Goal: Task Accomplishment & Management: Manage account settings

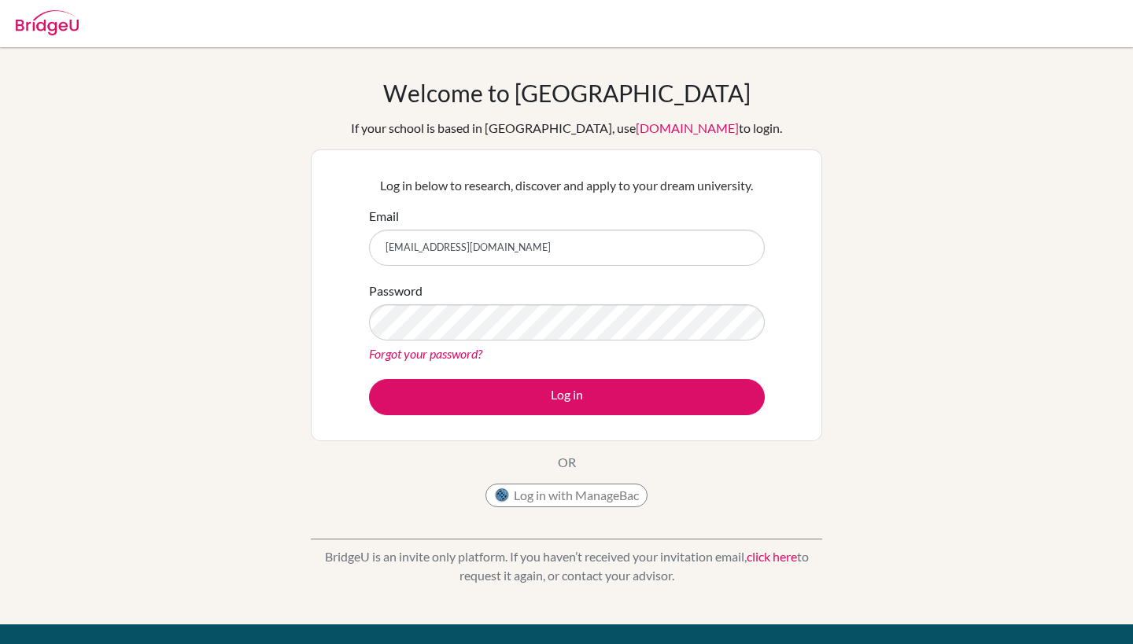
type input "[EMAIL_ADDRESS][DOMAIN_NAME]"
click at [613, 349] on div "Forgot your password?" at bounding box center [567, 354] width 396 height 19
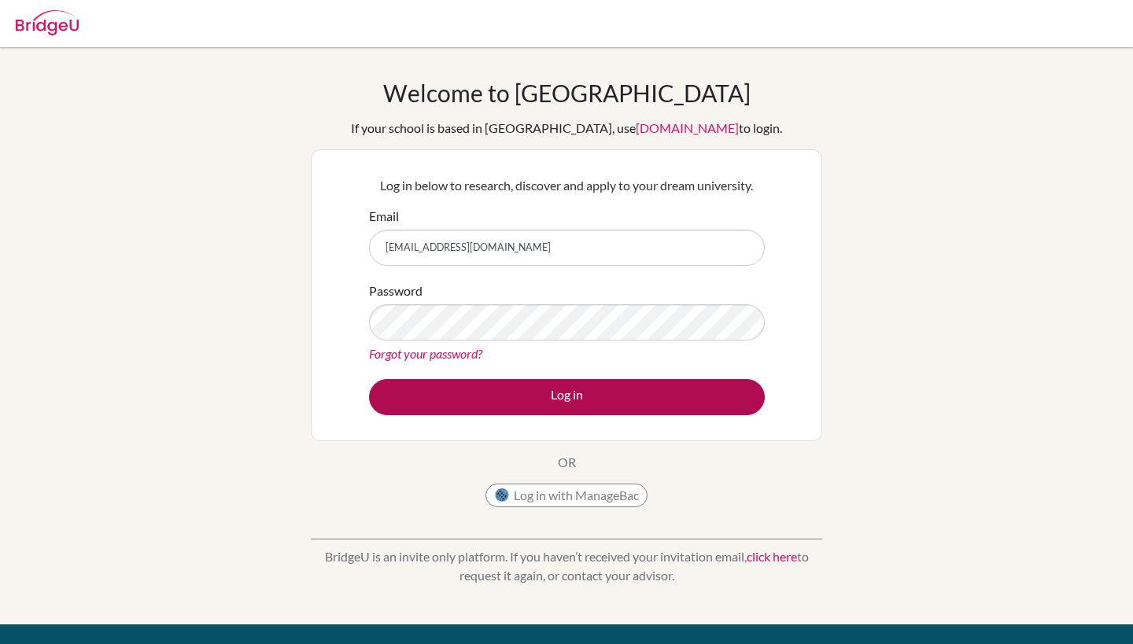
click at [581, 403] on button "Log in" at bounding box center [567, 397] width 396 height 36
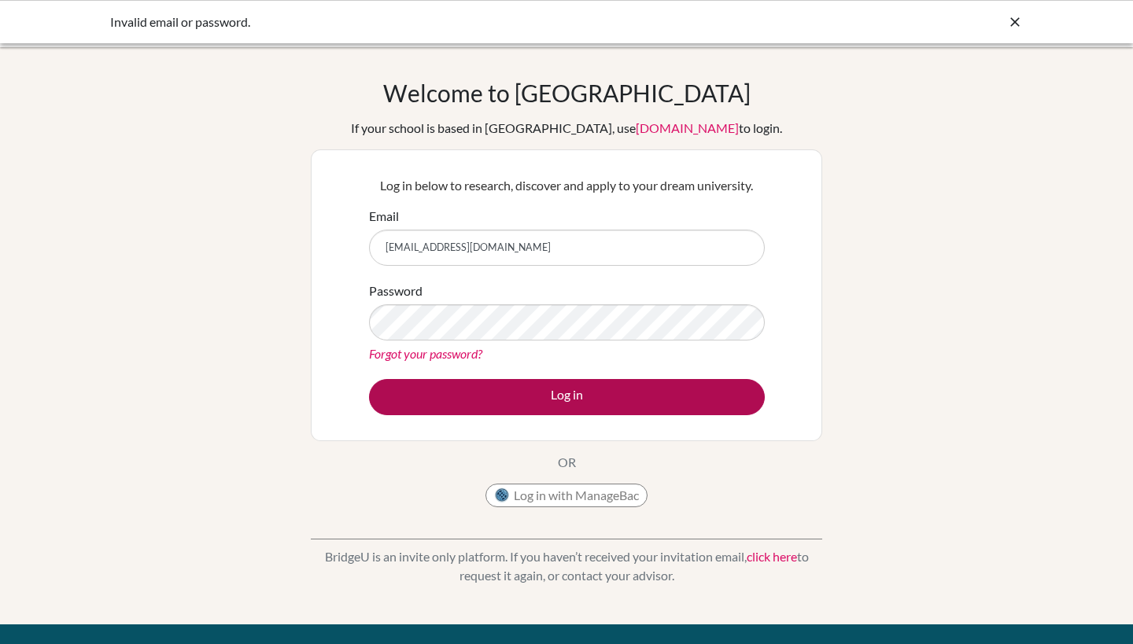
click at [573, 387] on button "Log in" at bounding box center [567, 397] width 396 height 36
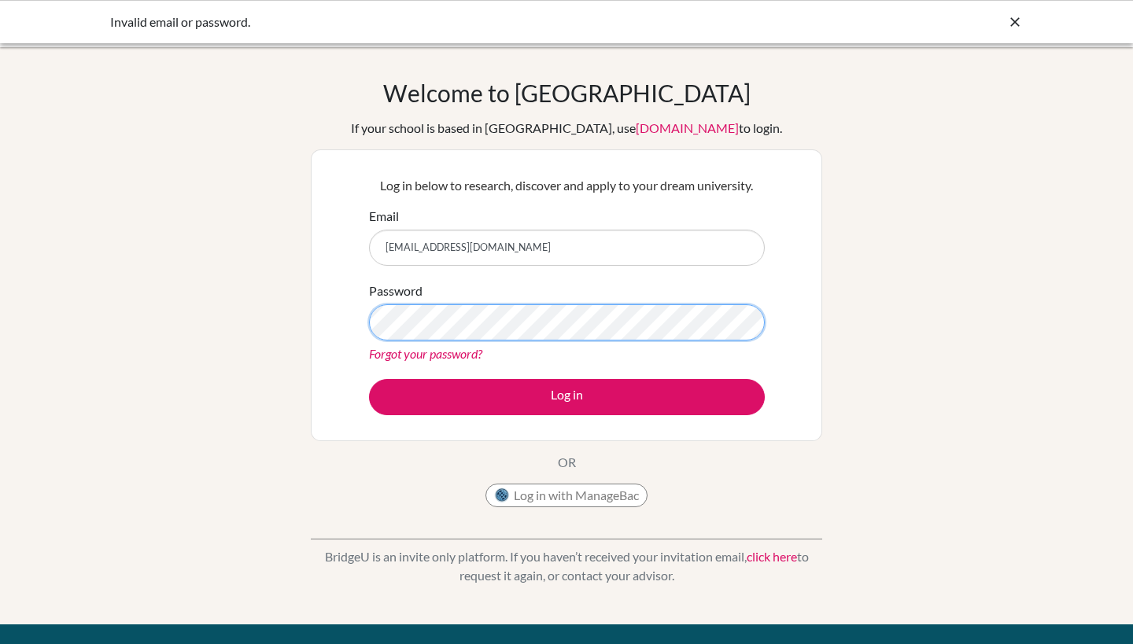
click at [567, 397] on button "Log in" at bounding box center [567, 397] width 396 height 36
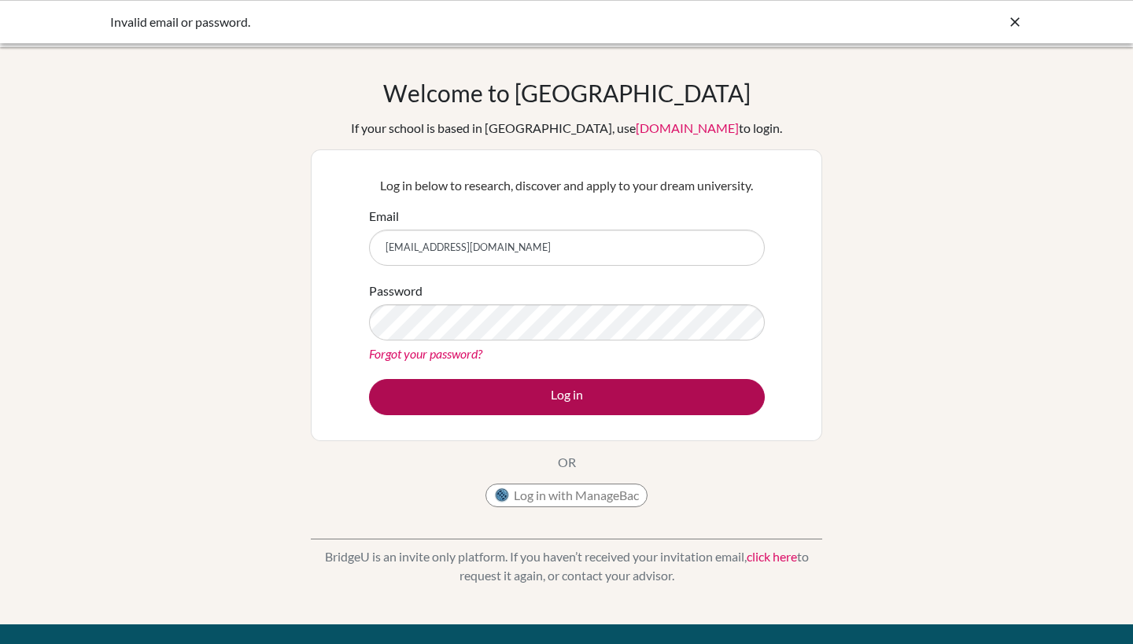
click at [558, 388] on button "Log in" at bounding box center [567, 397] width 396 height 36
click at [545, 403] on button "Log in" at bounding box center [567, 397] width 396 height 36
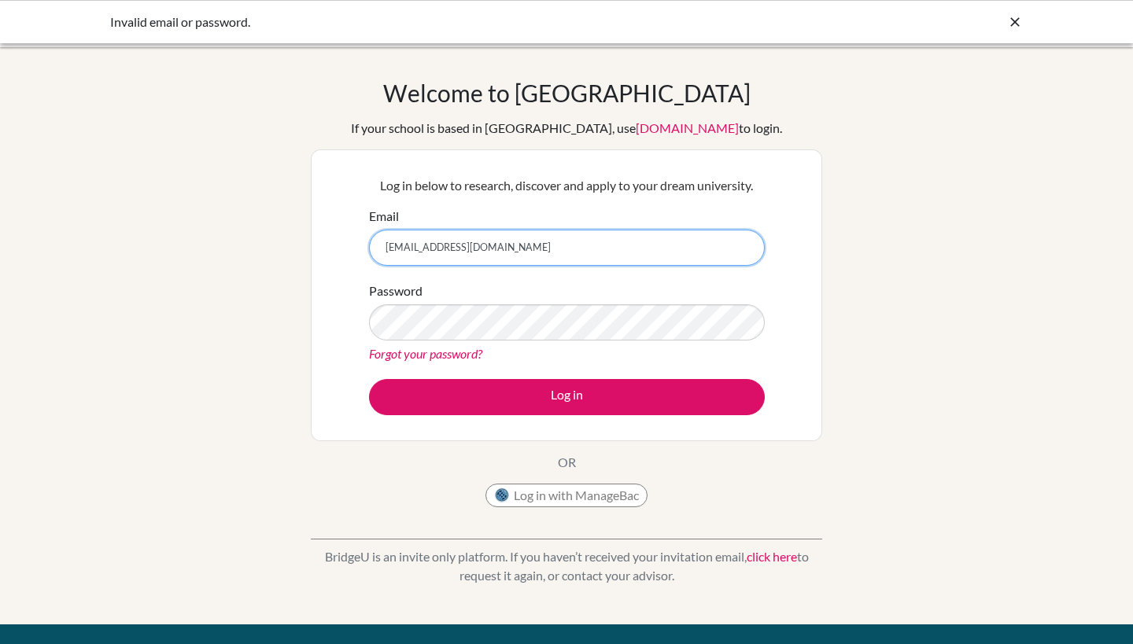
click at [543, 256] on input "[EMAIL_ADDRESS][DOMAIN_NAME]" at bounding box center [567, 248] width 396 height 36
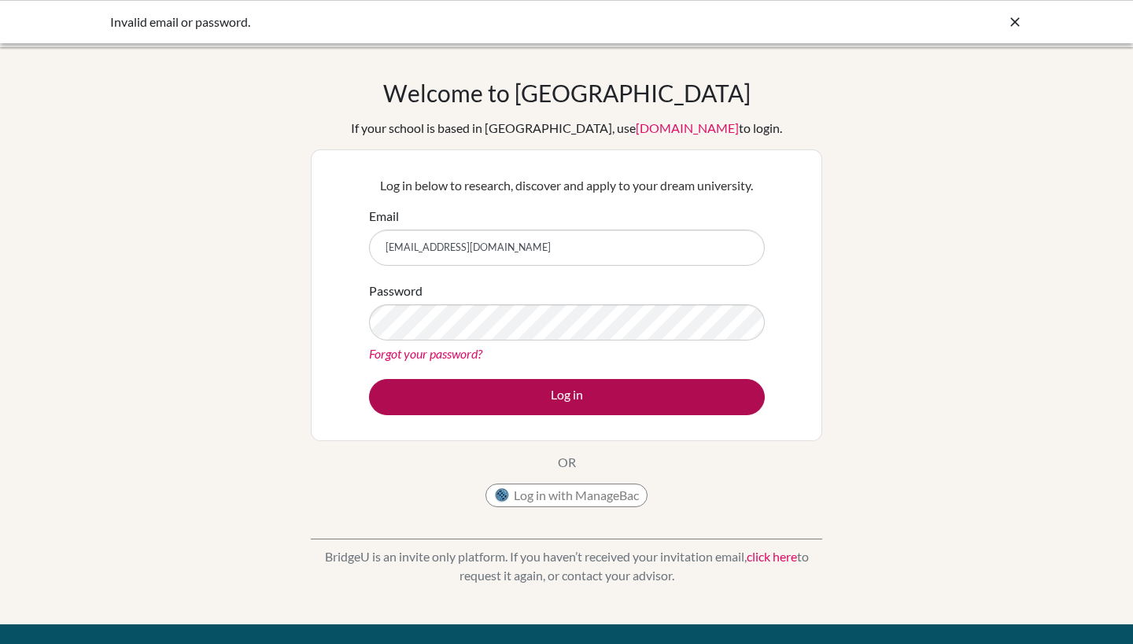
click at [547, 391] on button "Log in" at bounding box center [567, 397] width 396 height 36
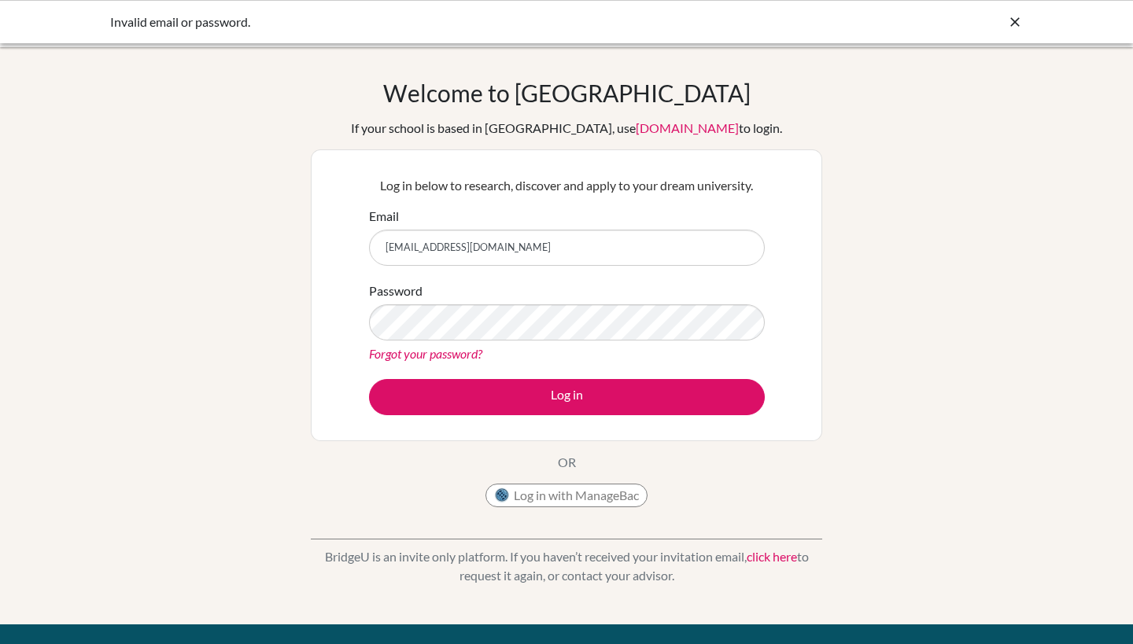
click at [612, 375] on form "Email jujujuju0813@qq.com Password Forgot your password? Log in" at bounding box center [567, 311] width 396 height 209
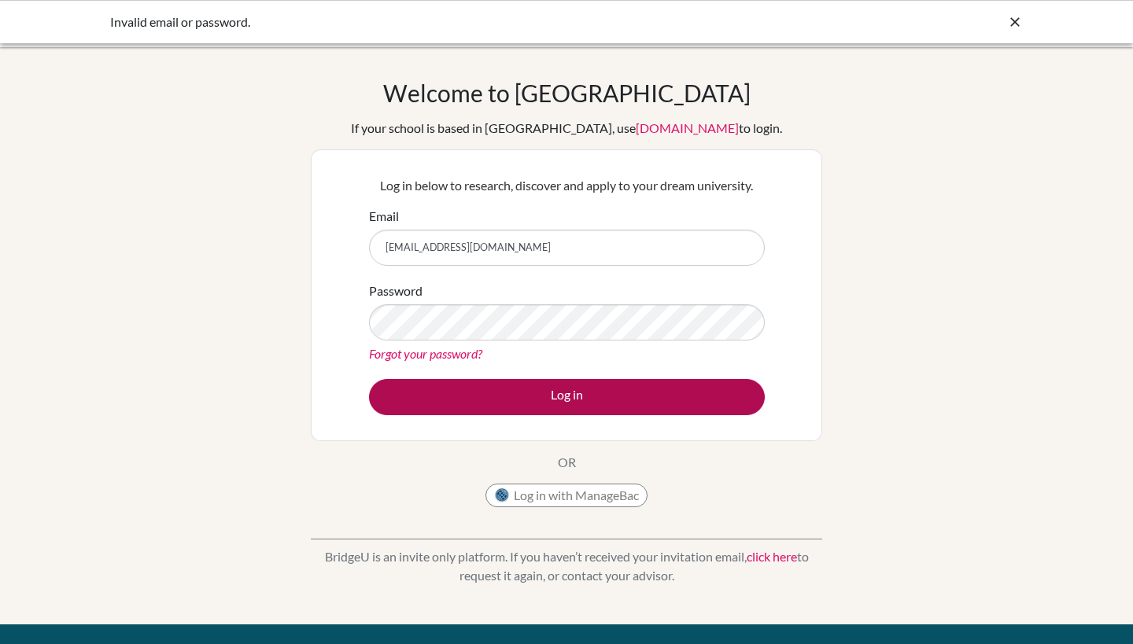
click at [618, 393] on button "Log in" at bounding box center [567, 397] width 396 height 36
click at [469, 394] on button "Log in" at bounding box center [567, 397] width 396 height 36
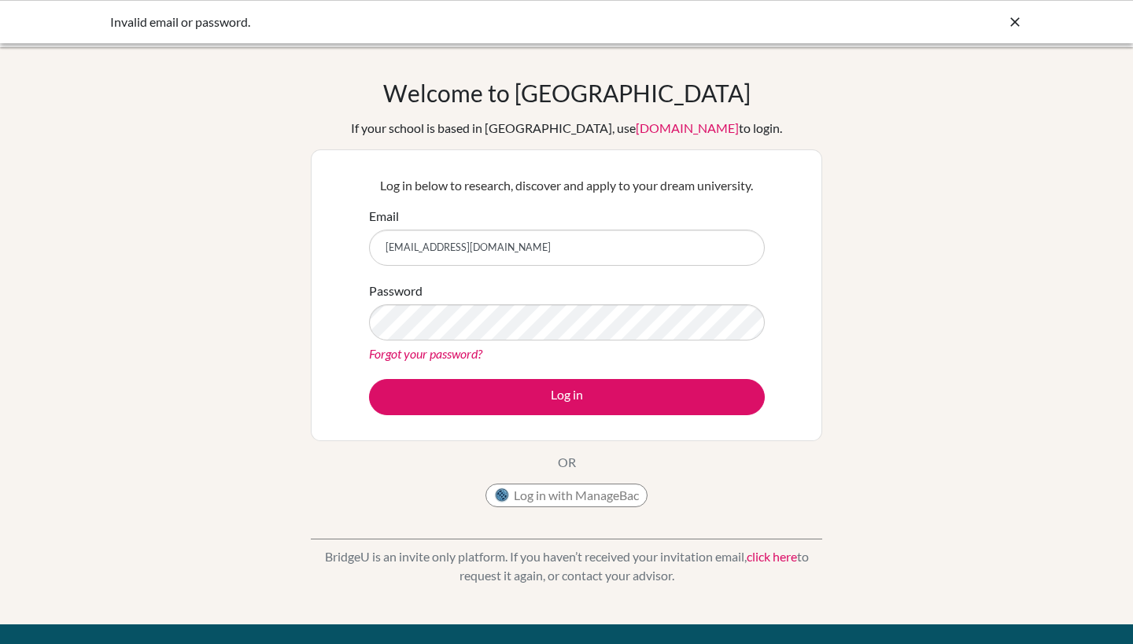
click at [515, 242] on input "[EMAIL_ADDRESS][DOMAIN_NAME]" at bounding box center [567, 248] width 396 height 36
click at [574, 351] on div "Forgot your password?" at bounding box center [567, 354] width 396 height 19
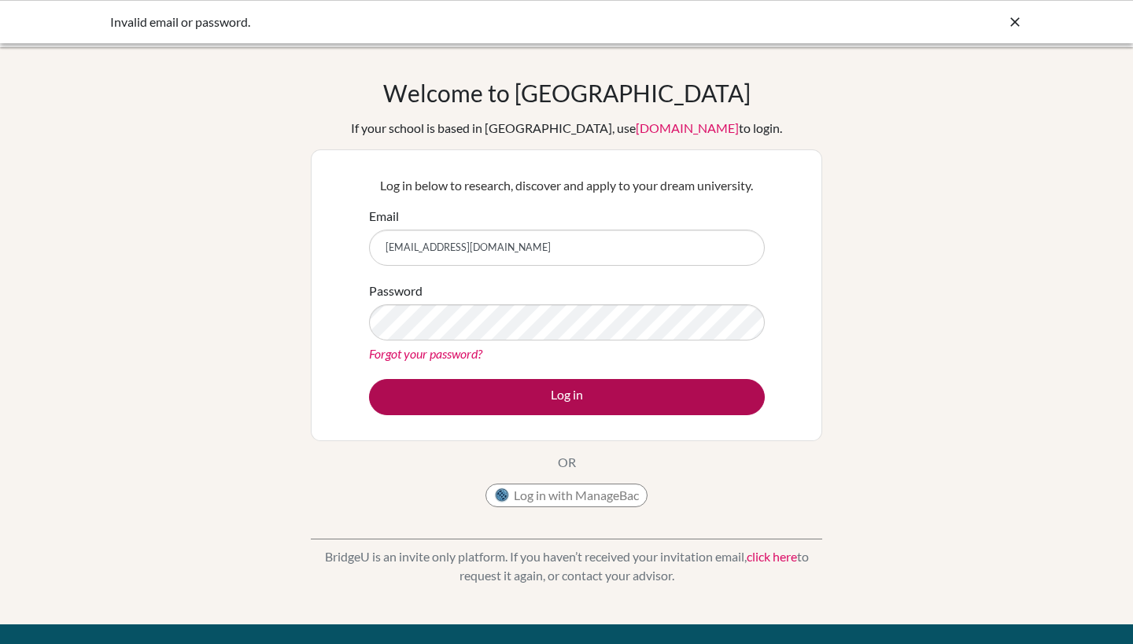
click at [571, 393] on button "Log in" at bounding box center [567, 397] width 396 height 36
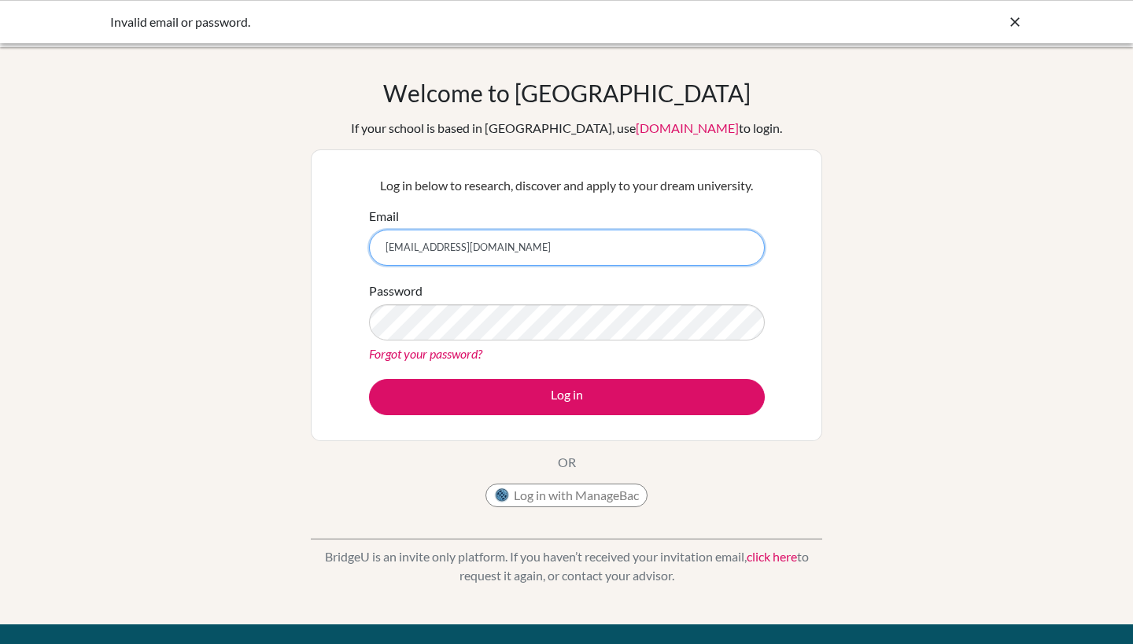
click at [547, 264] on input "[EMAIL_ADDRESS][DOMAIN_NAME]" at bounding box center [567, 248] width 396 height 36
click at [498, 341] on div "Password Forgot your password?" at bounding box center [567, 323] width 396 height 82
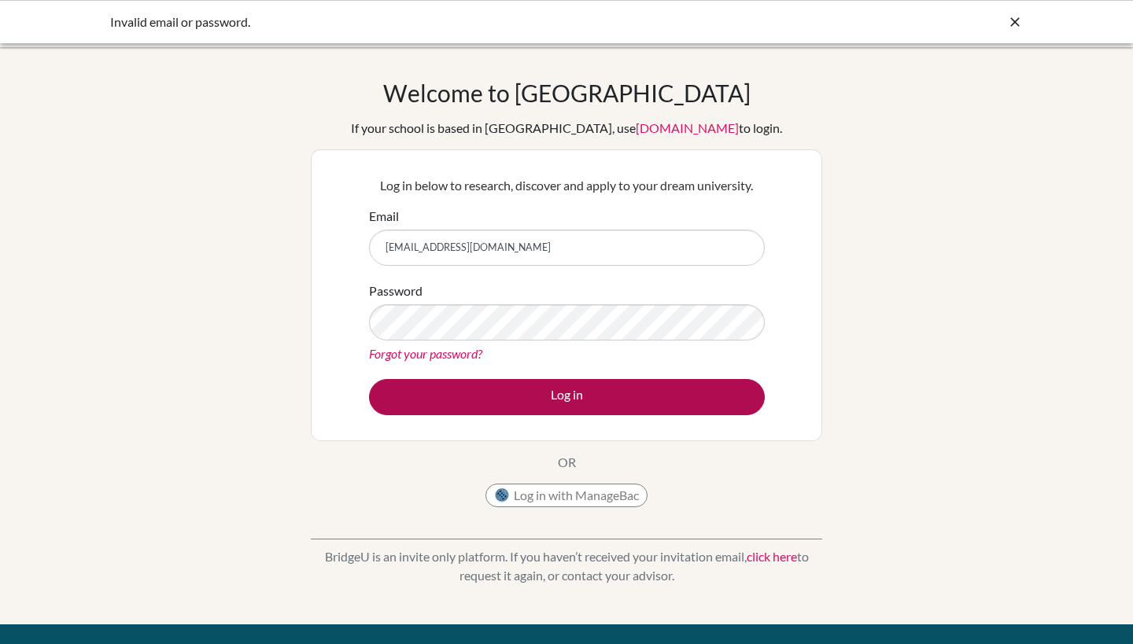
click at [489, 384] on button "Log in" at bounding box center [567, 397] width 396 height 36
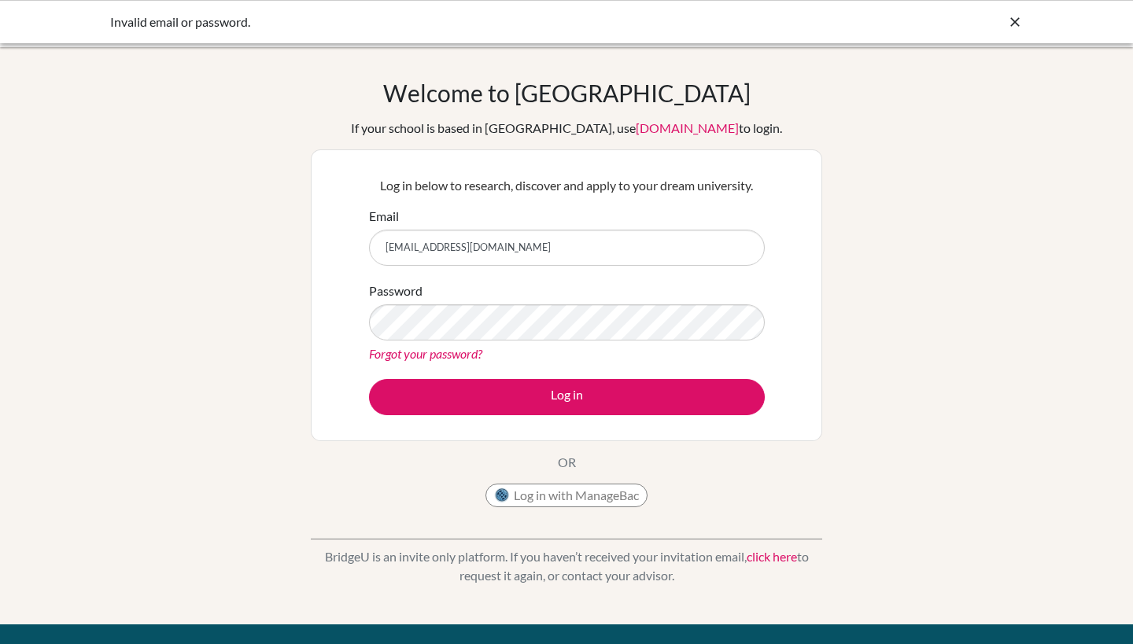
click at [895, 319] on div "Welcome to BridgeU If your school is based in China, use app.bridge-u.com.cn to…" at bounding box center [566, 336] width 1133 height 515
